Goal: Task Accomplishment & Management: Manage account settings

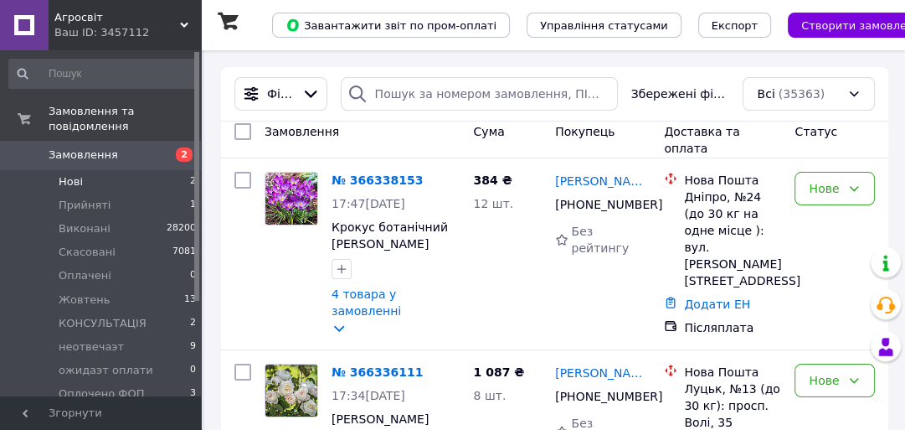
click at [149, 170] on li "Нові 2" at bounding box center [103, 181] width 206 height 23
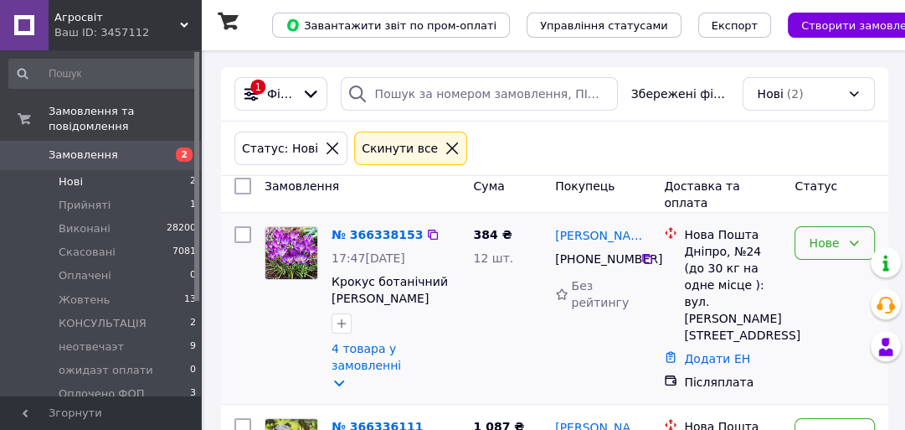
click at [834, 246] on div "Нове" at bounding box center [825, 243] width 32 height 18
click at [832, 270] on li "Прийнято" at bounding box center [835, 287] width 79 height 47
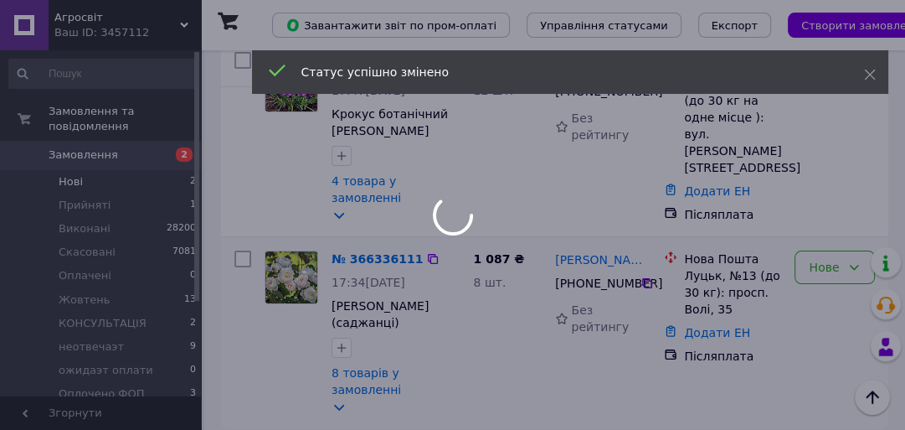
click at [837, 266] on div "Нове" at bounding box center [825, 267] width 32 height 18
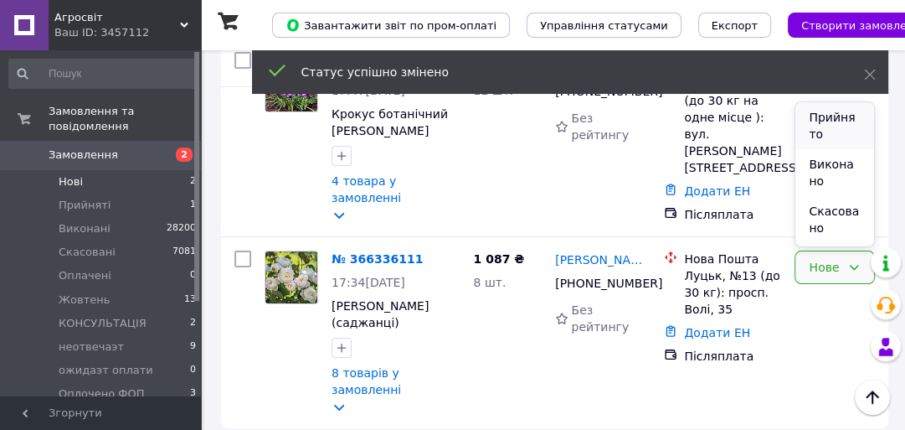
click at [834, 119] on li "Прийнято" at bounding box center [835, 125] width 79 height 47
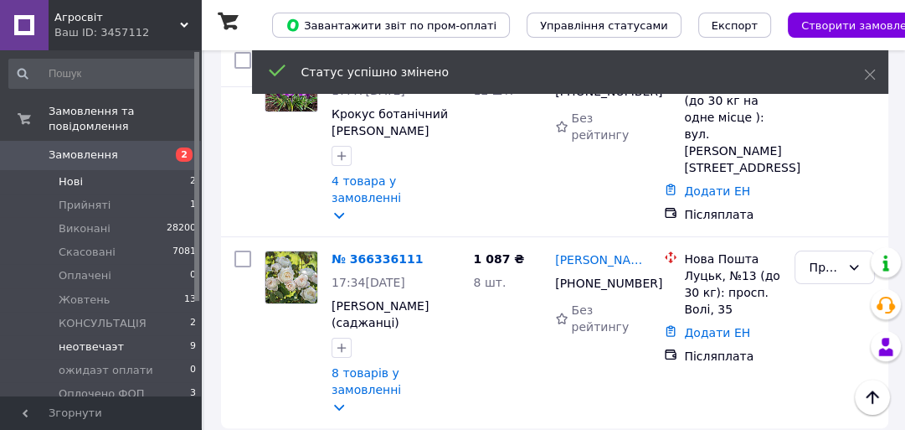
scroll to position [131, 0]
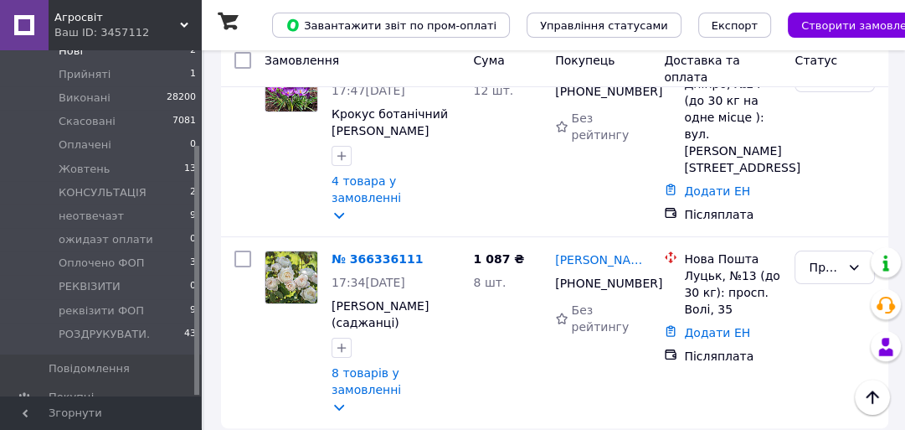
click at [101, 12] on span "Агросвіт" at bounding box center [117, 17] width 126 height 15
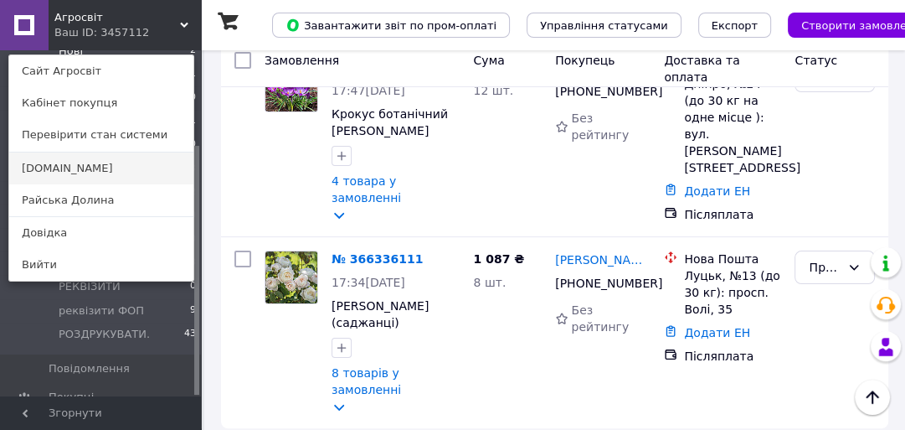
click at [87, 163] on link "Сади.UA" at bounding box center [101, 168] width 184 height 32
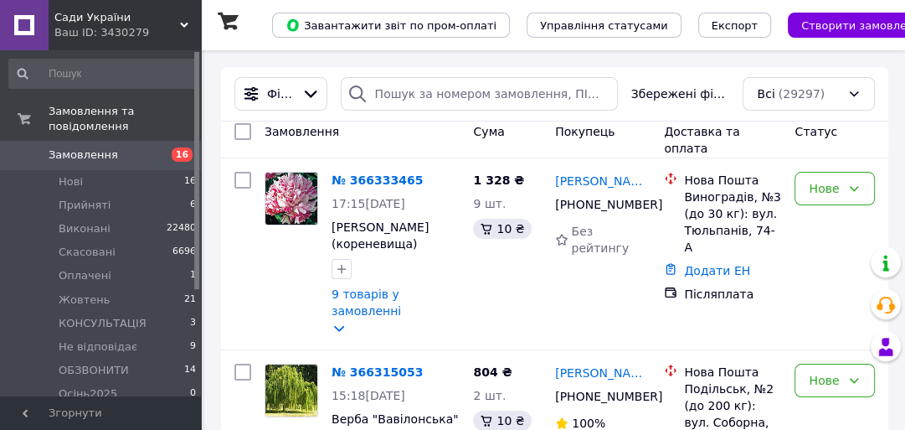
click at [137, 17] on span "Сади України" at bounding box center [117, 17] width 126 height 15
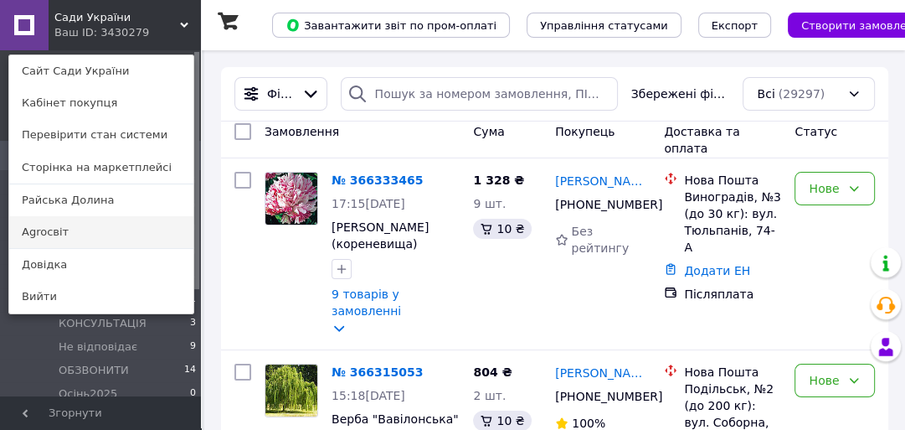
click at [97, 238] on link "Agroсвіт" at bounding box center [101, 232] width 184 height 32
